Goal: Information Seeking & Learning: Find specific fact

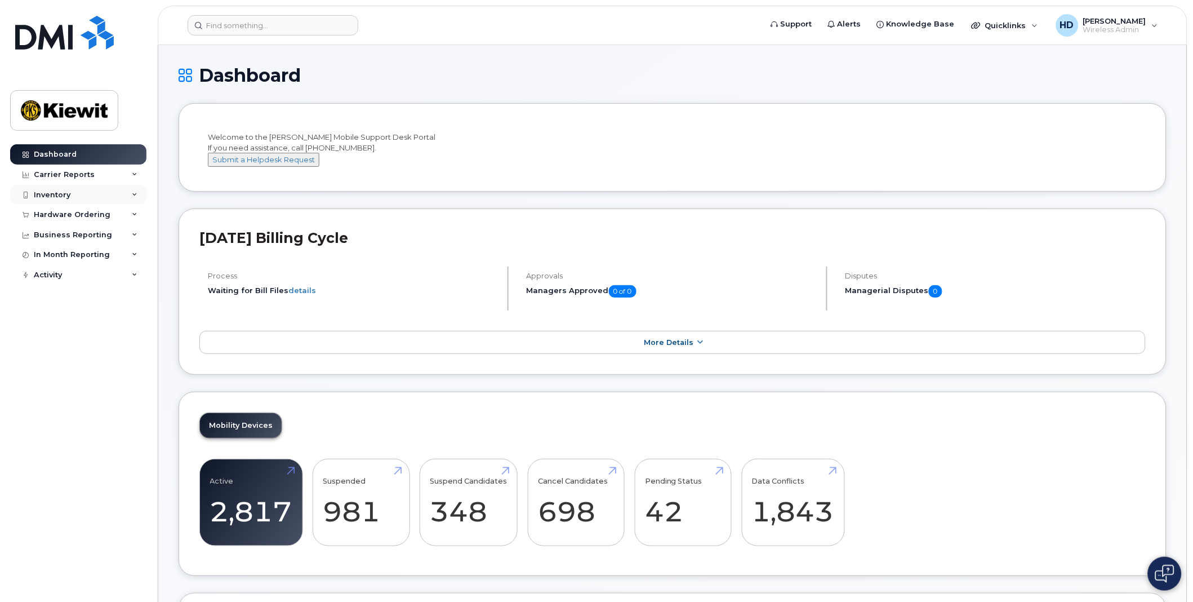
click at [134, 193] on icon at bounding box center [135, 195] width 6 height 6
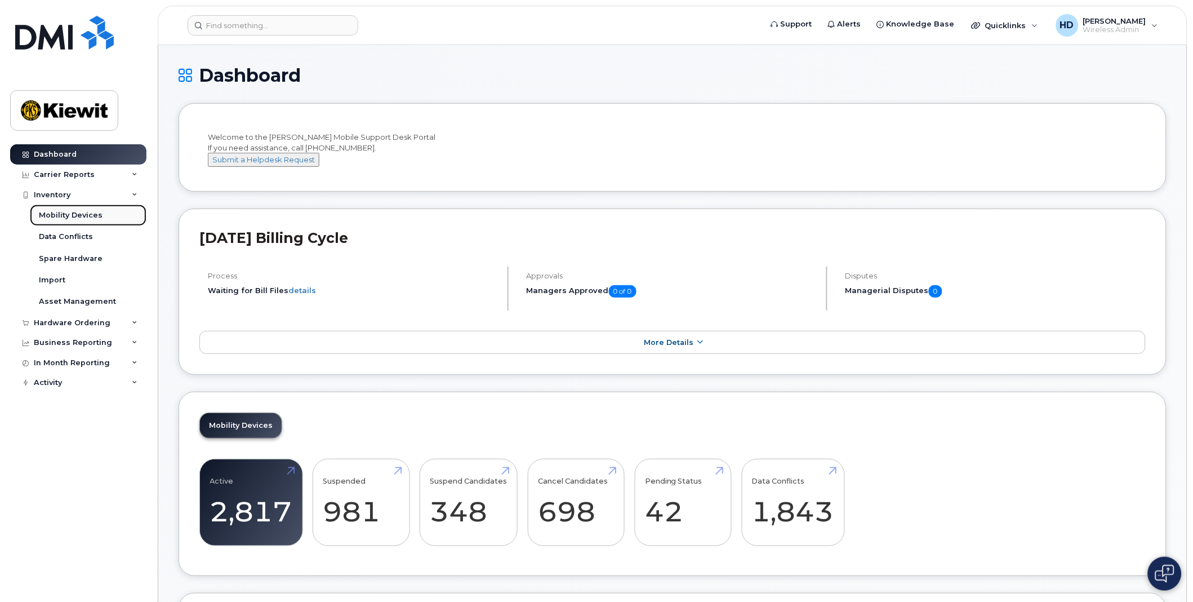
click at [81, 214] on div "Mobility Devices" at bounding box center [71, 215] width 64 height 10
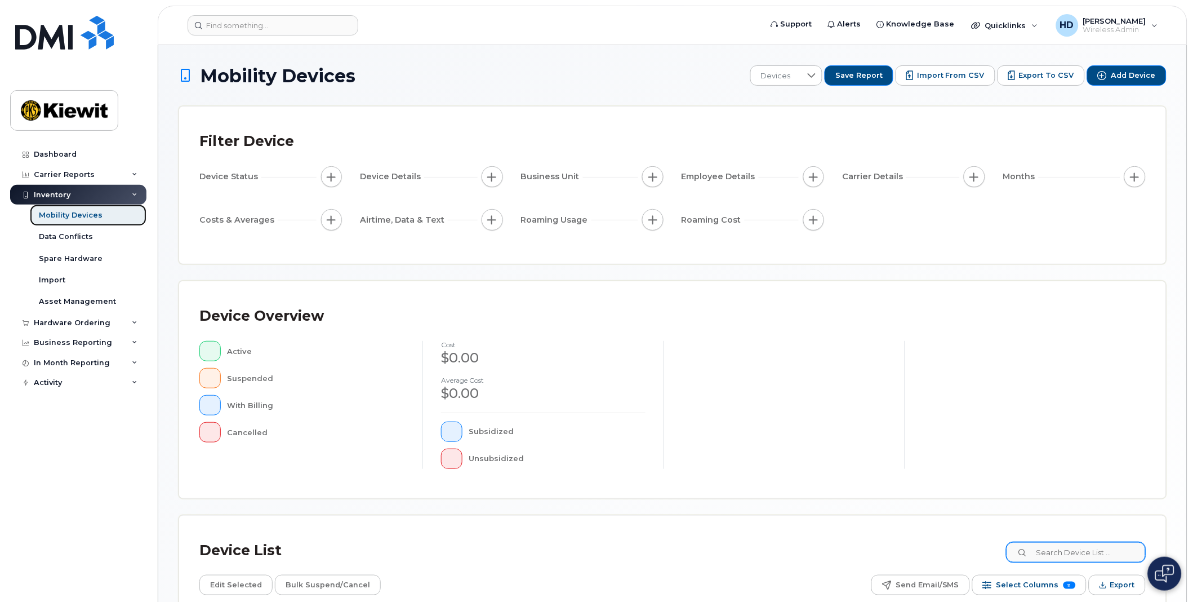
scroll to position [94, 0]
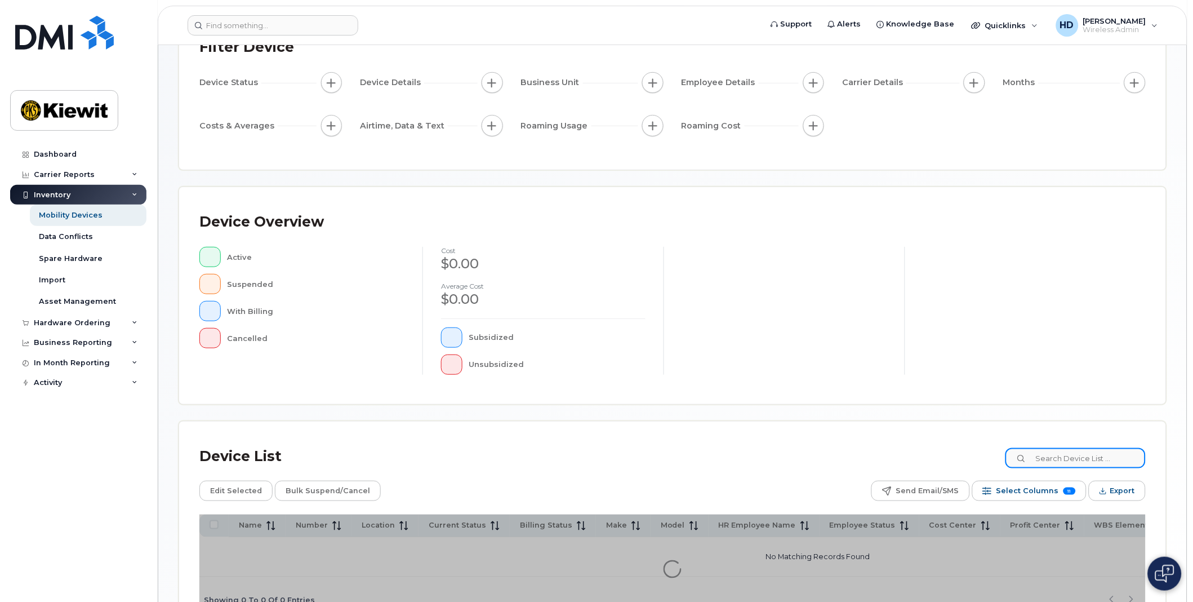
click at [1067, 456] on input at bounding box center [1075, 458] width 140 height 20
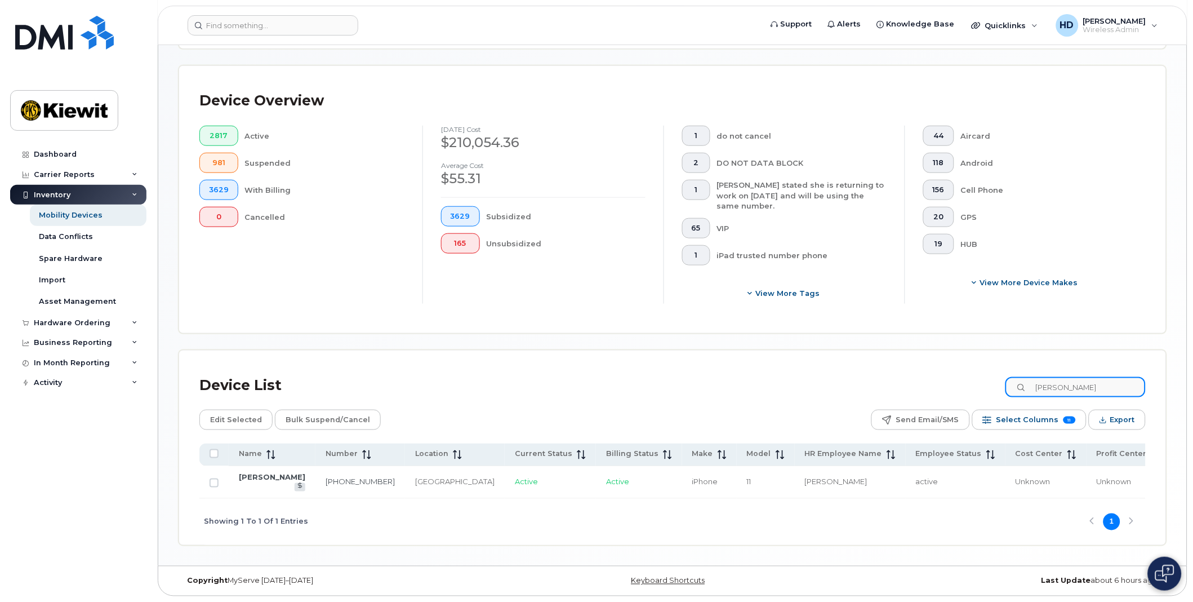
scroll to position [256, 0]
click at [326, 477] on link "367-330-6667" at bounding box center [360, 481] width 69 height 9
drag, startPoint x: 1089, startPoint y: 377, endPoint x: 983, endPoint y: 373, distance: 105.4
click at [983, 373] on div "Device List corey bu" at bounding box center [672, 385] width 946 height 29
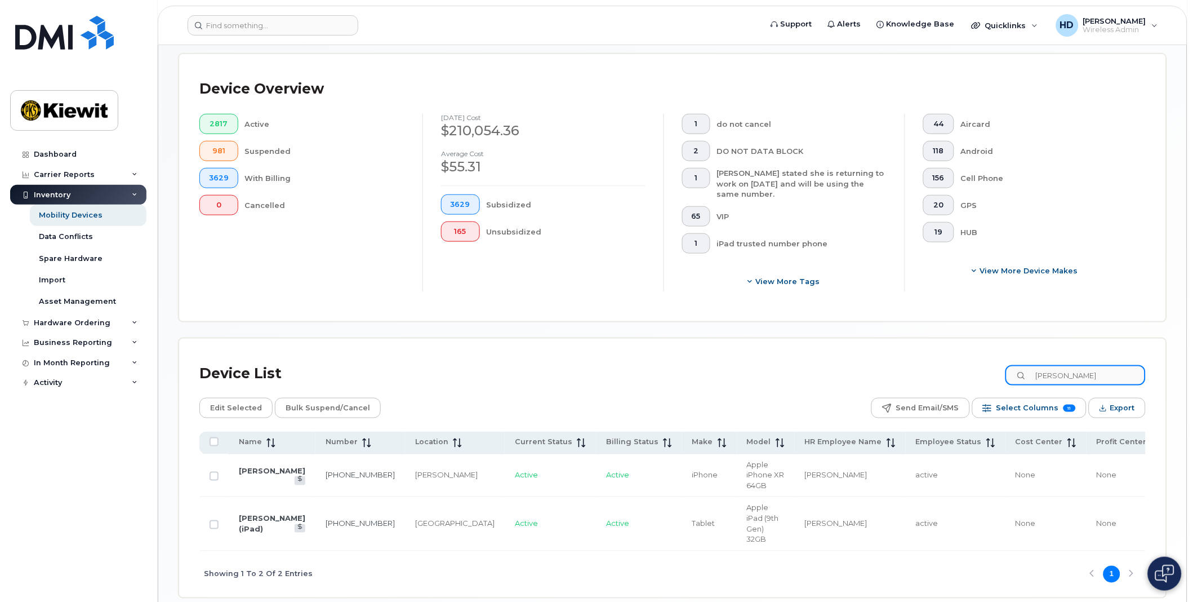
type input "claude mal"
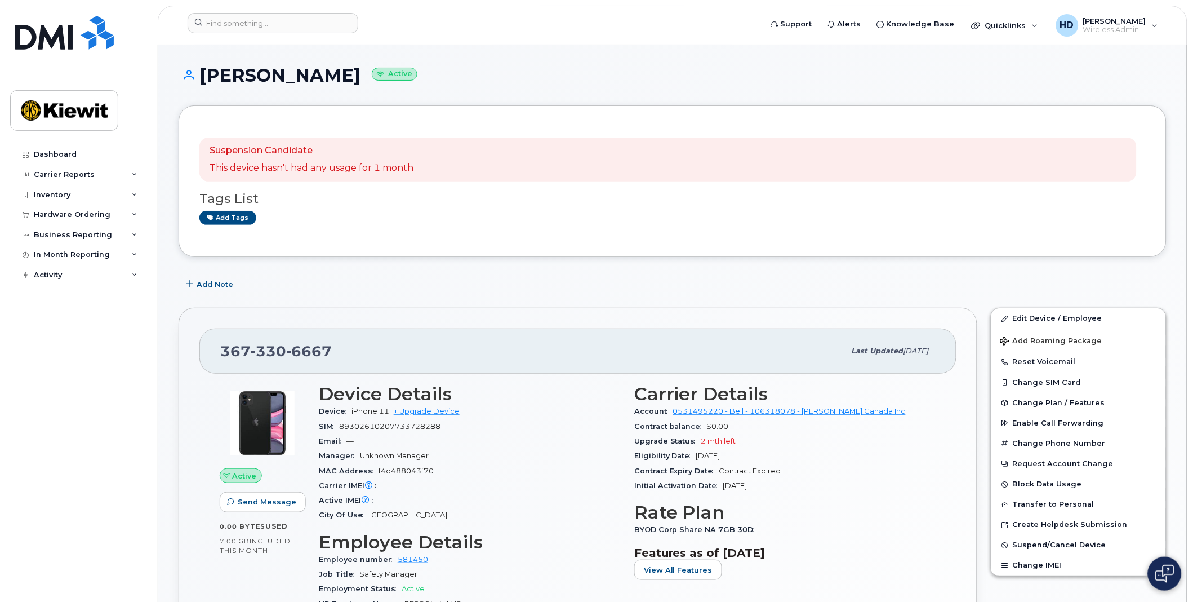
scroll to position [48, 0]
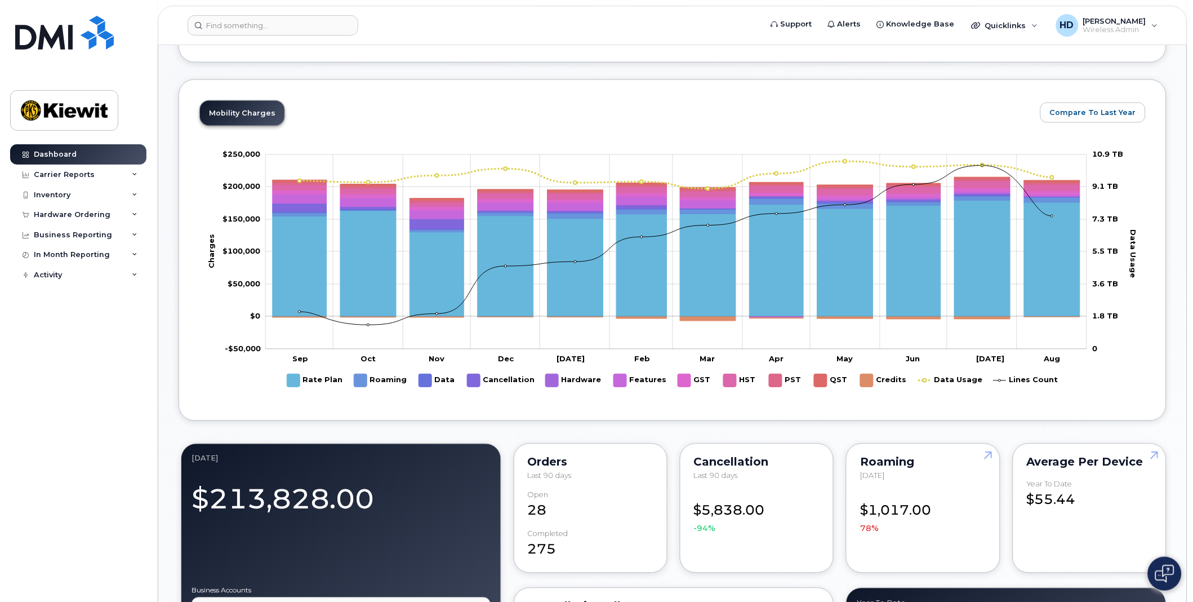
scroll to position [317, 0]
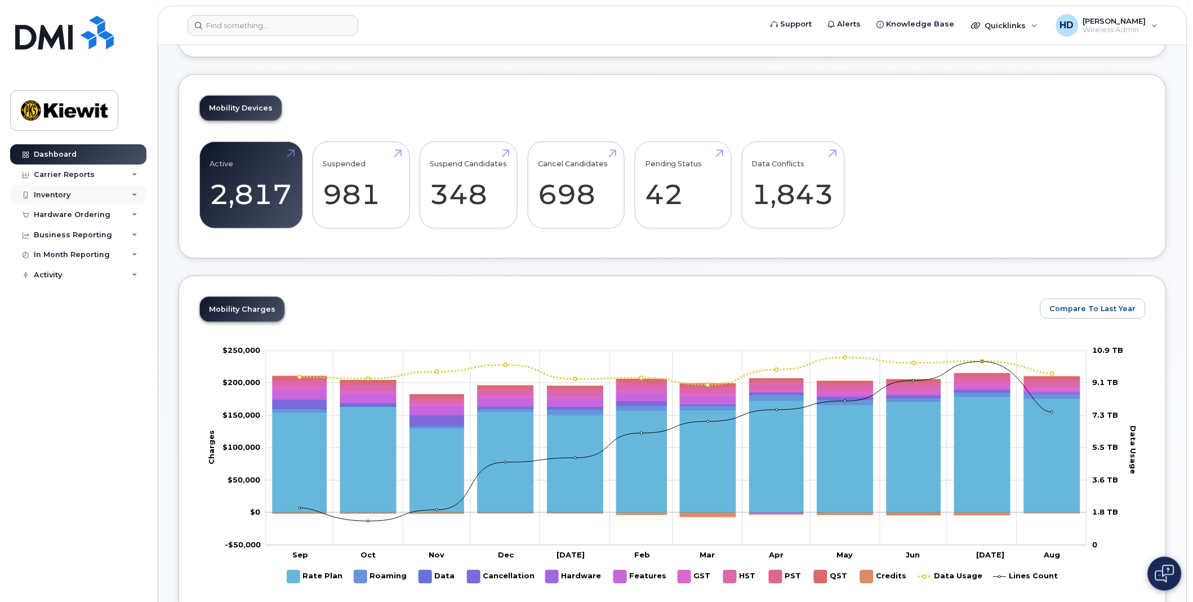
click at [136, 194] on icon at bounding box center [135, 195] width 6 height 6
click at [61, 190] on div "Inventory" at bounding box center [52, 194] width 37 height 9
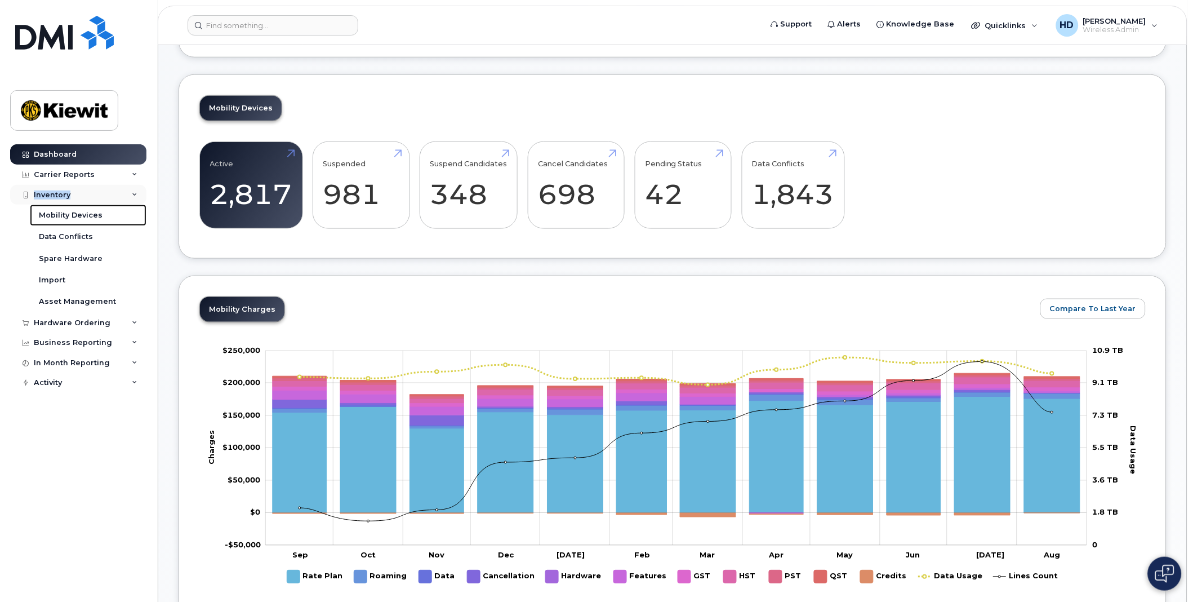
click at [64, 218] on div "Mobility Devices" at bounding box center [71, 215] width 64 height 10
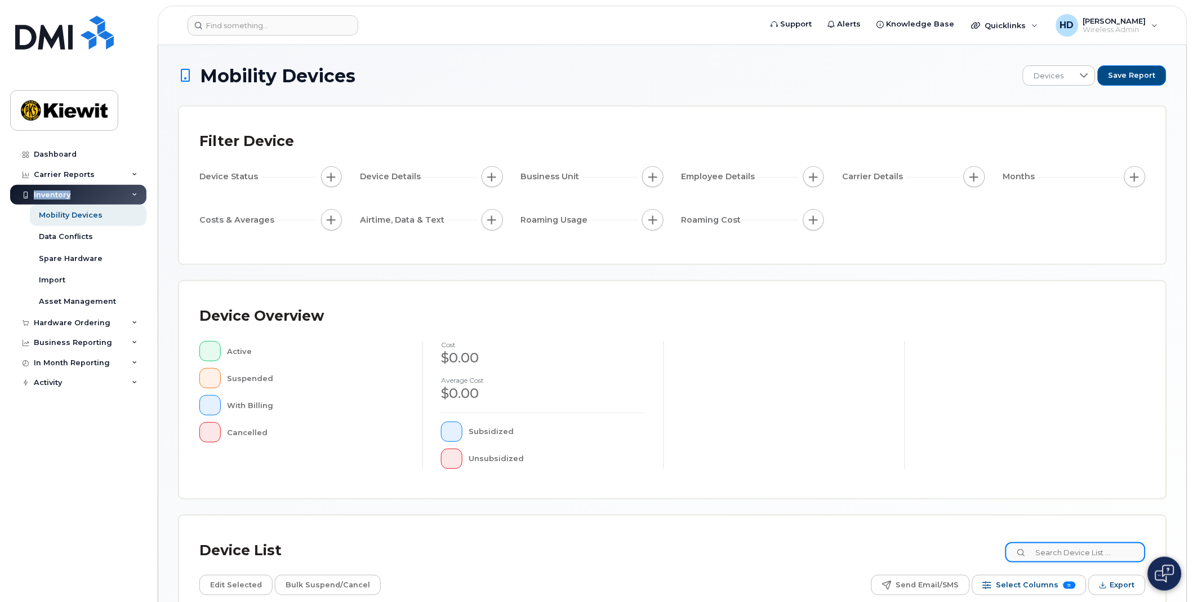
click at [1058, 558] on input at bounding box center [1075, 552] width 140 height 20
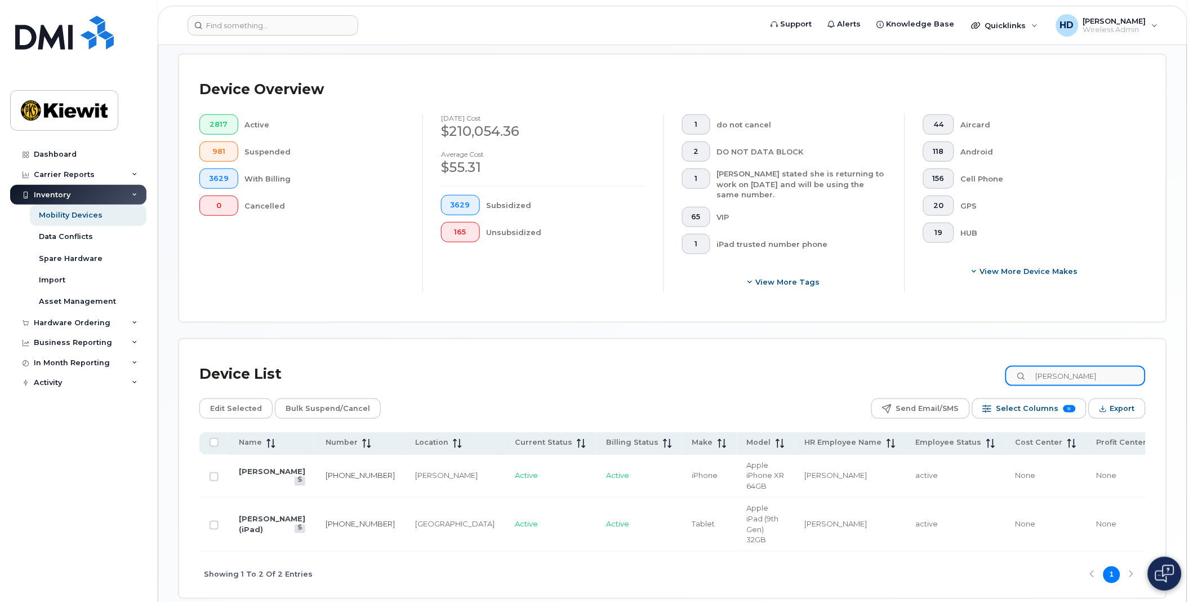
scroll to position [256, 0]
type input "claude mal"
click at [326, 470] on link "581-230-0666" at bounding box center [360, 474] width 69 height 9
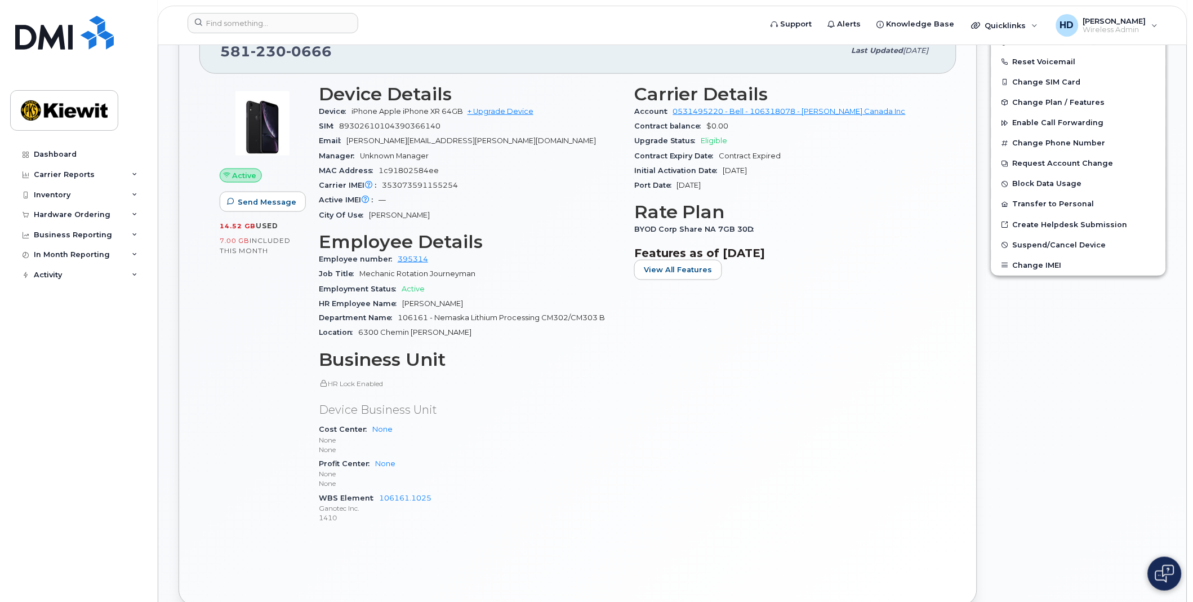
scroll to position [339, 0]
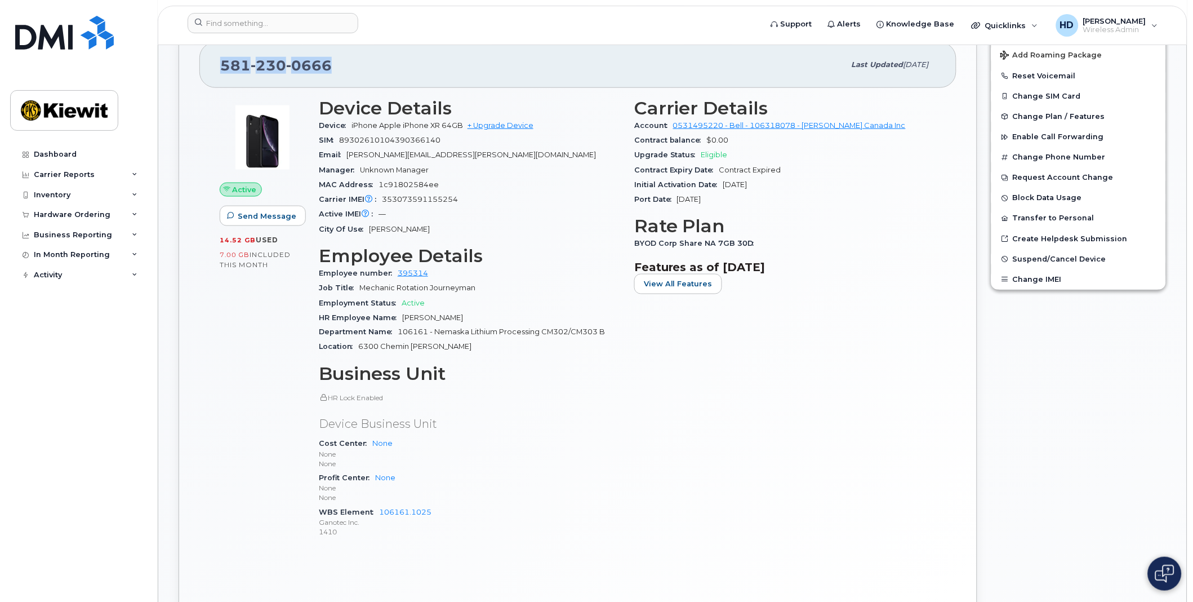
drag, startPoint x: 338, startPoint y: 69, endPoint x: 220, endPoint y: 73, distance: 118.3
click at [220, 73] on div "[PHONE_NUMBER] Last updated [DATE]" at bounding box center [577, 64] width 757 height 45
copy span "[PHONE_NUMBER]"
